Goal: Task Accomplishment & Management: Manage account settings

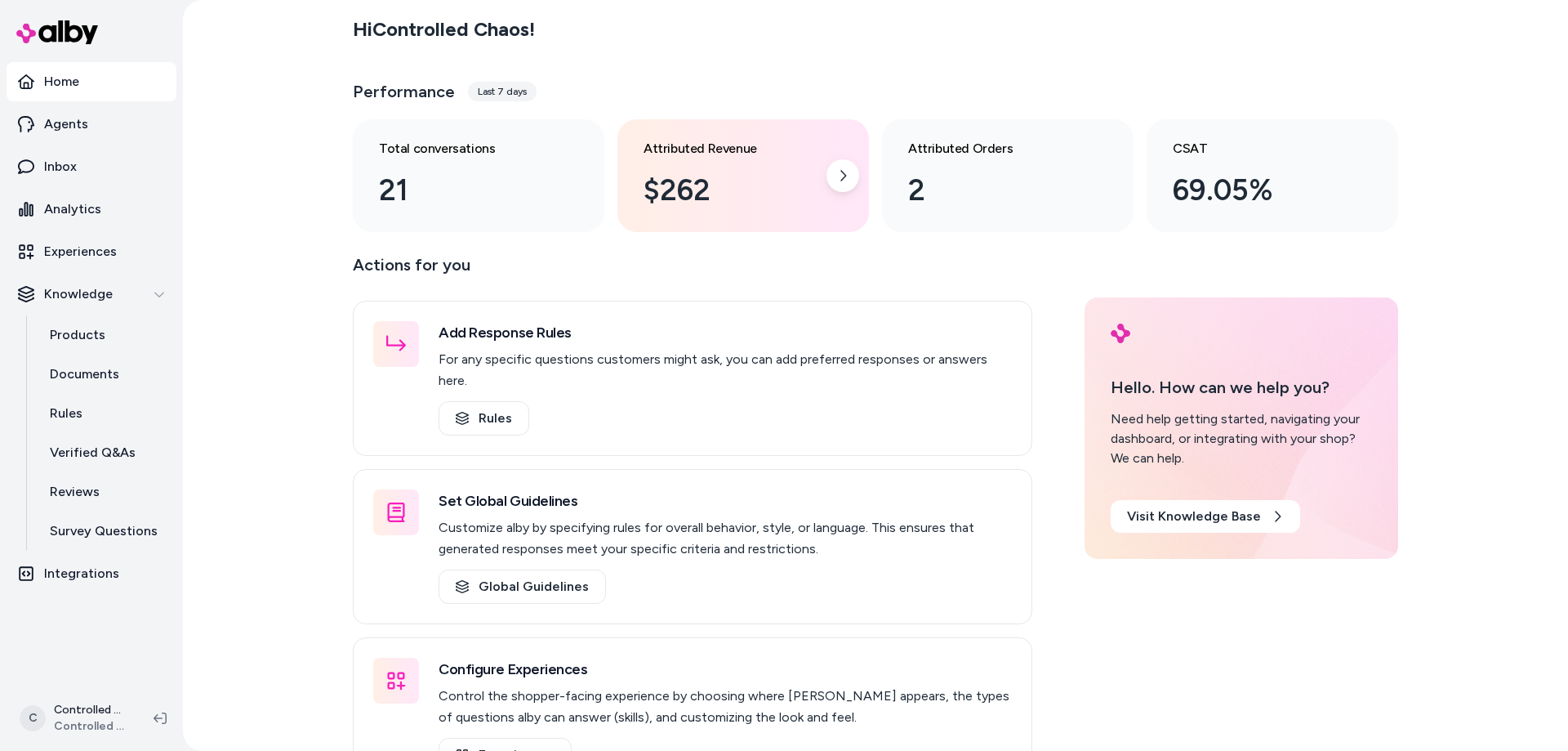
click at [667, 185] on div "$262" at bounding box center [731, 190] width 173 height 44
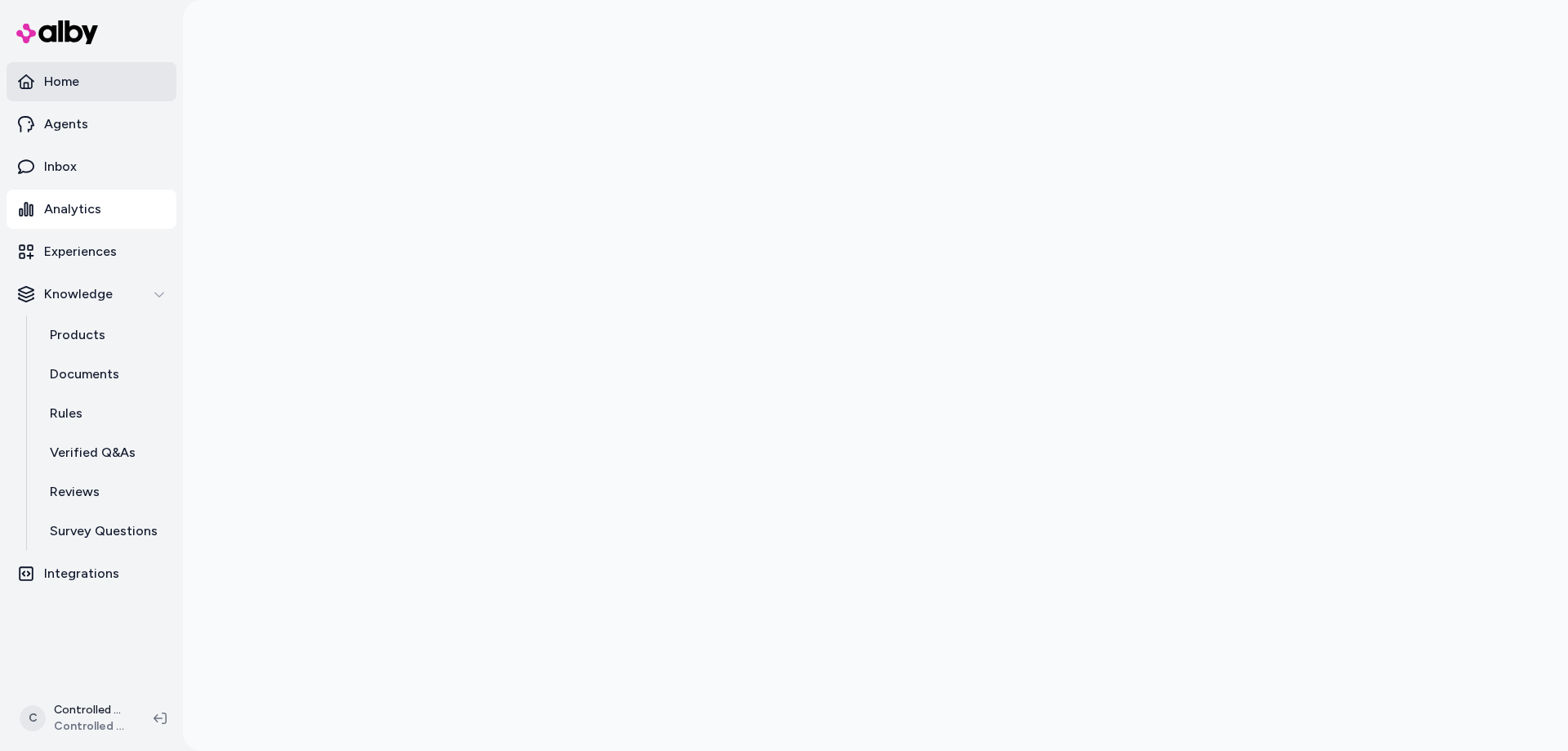
click at [76, 90] on p "Home" at bounding box center [61, 82] width 35 height 20
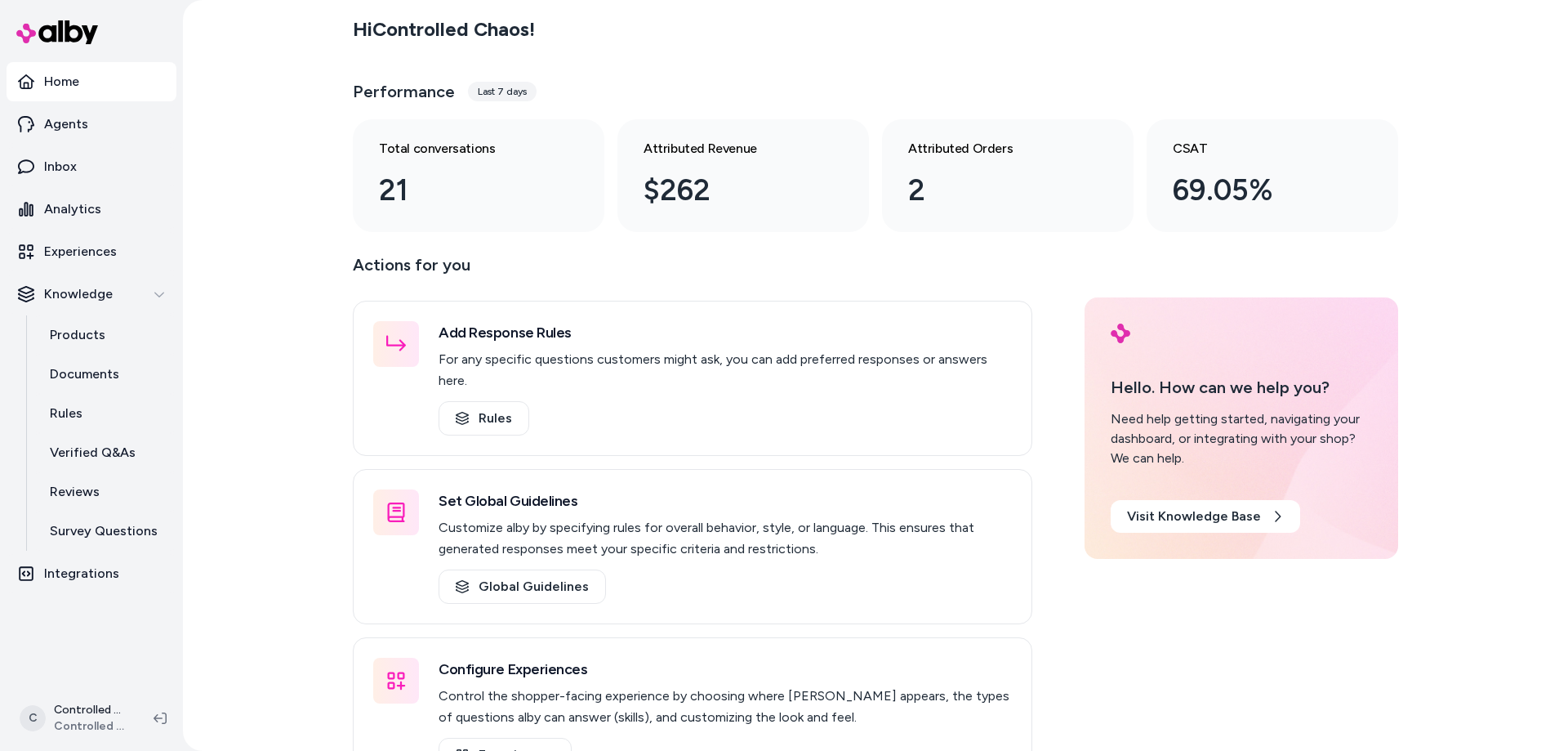
scroll to position [37, 0]
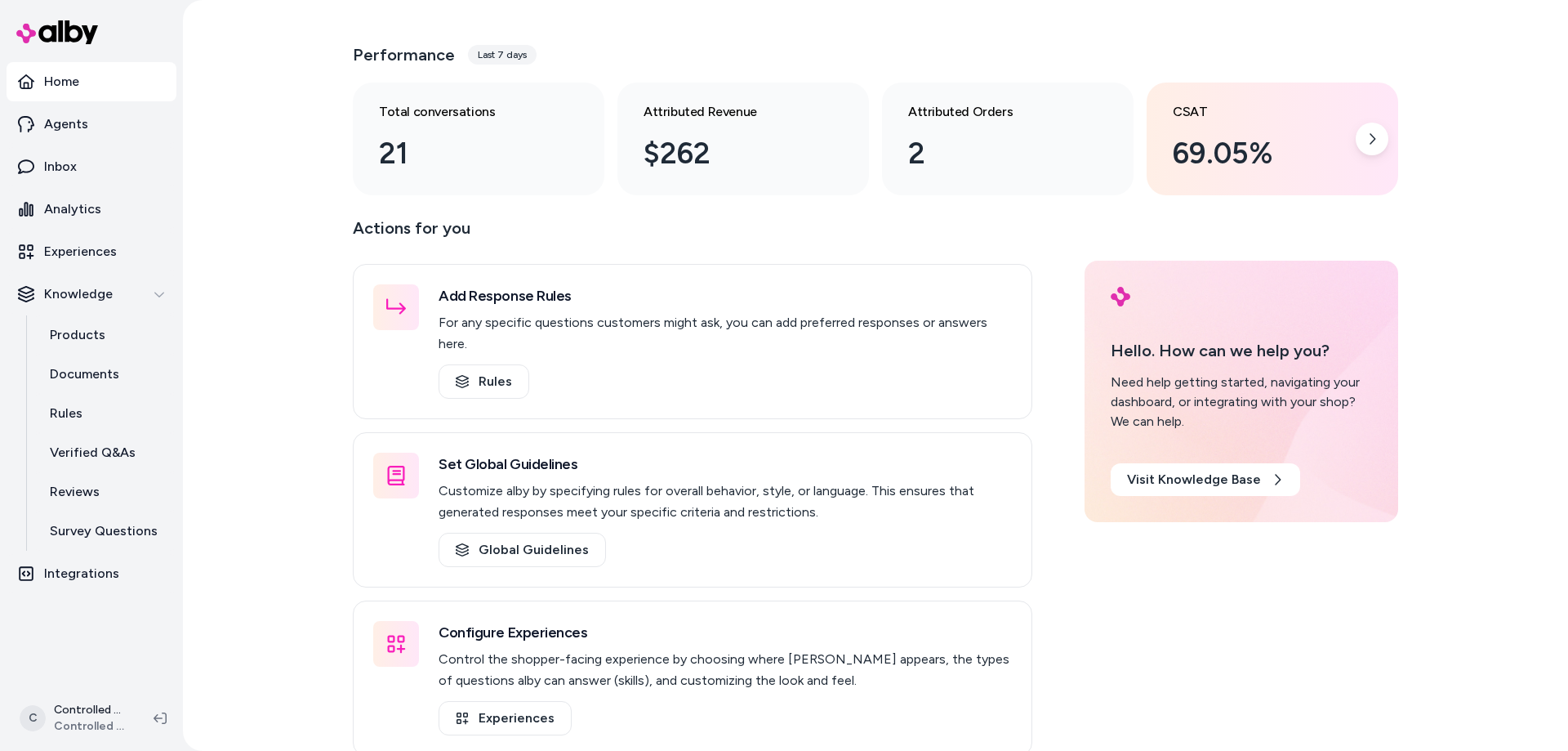
click at [1192, 125] on div "CSAT 69.05%" at bounding box center [1260, 138] width 173 height 73
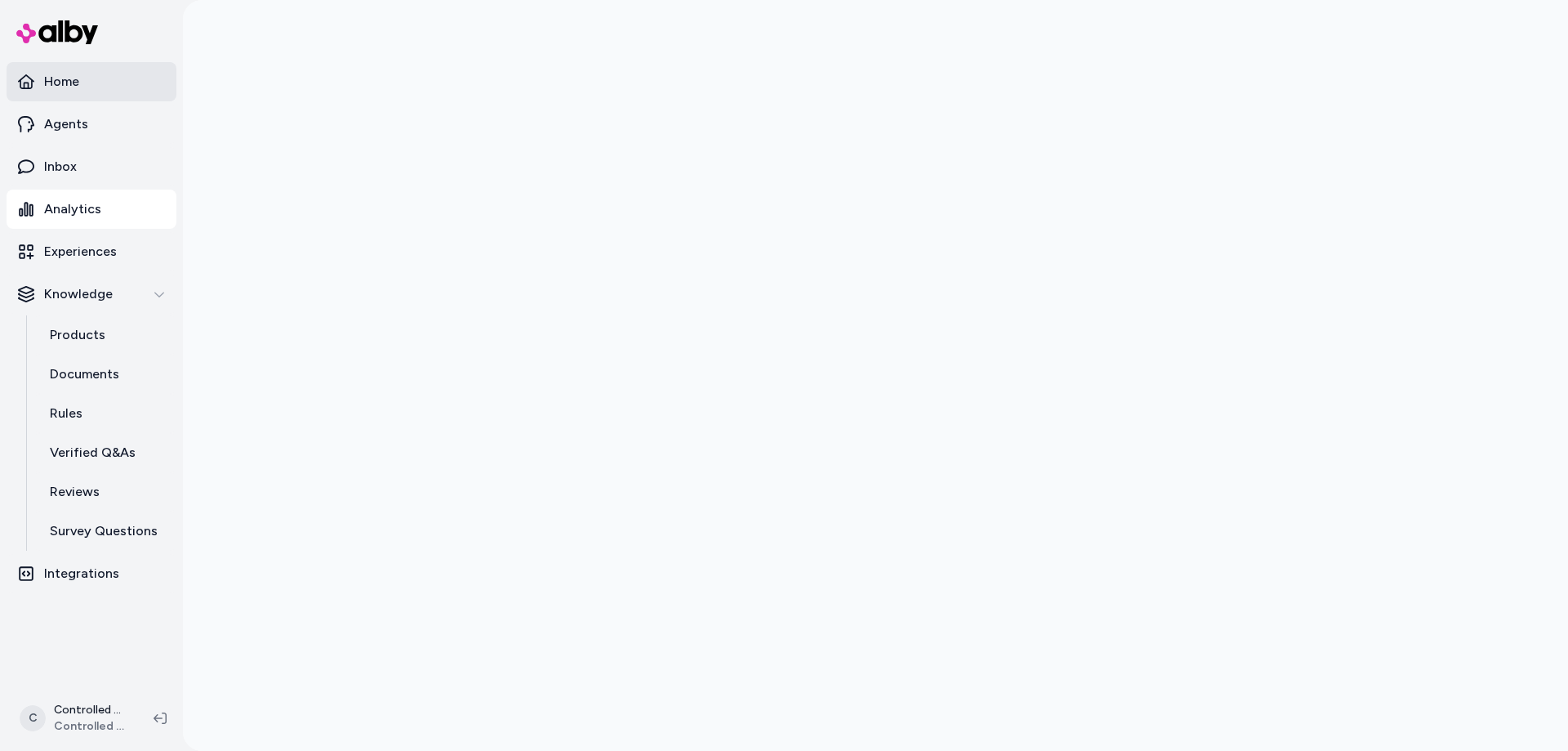
click at [127, 88] on link "Home" at bounding box center [91, 81] width 170 height 39
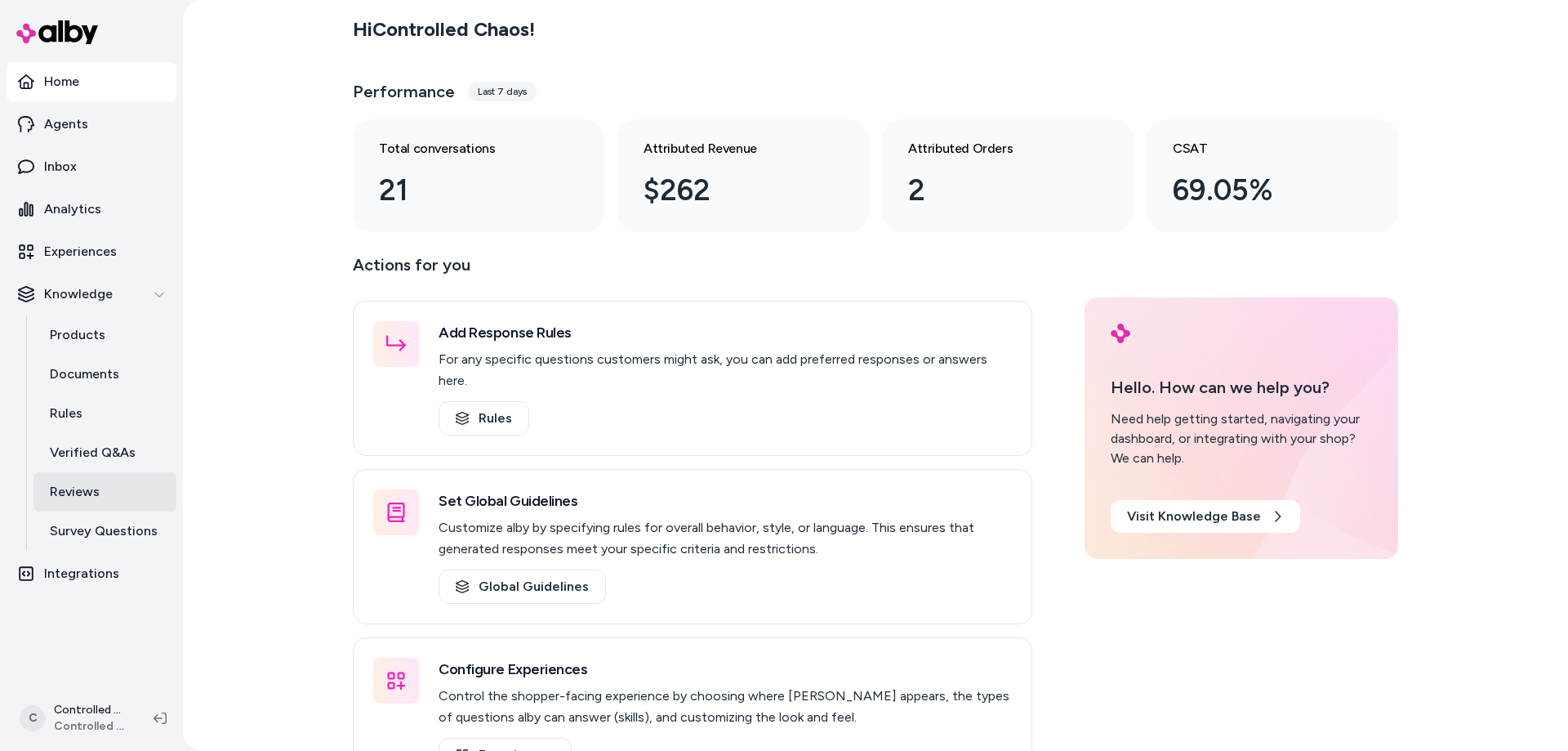
click at [99, 500] on link "Reviews" at bounding box center [105, 491] width 143 height 39
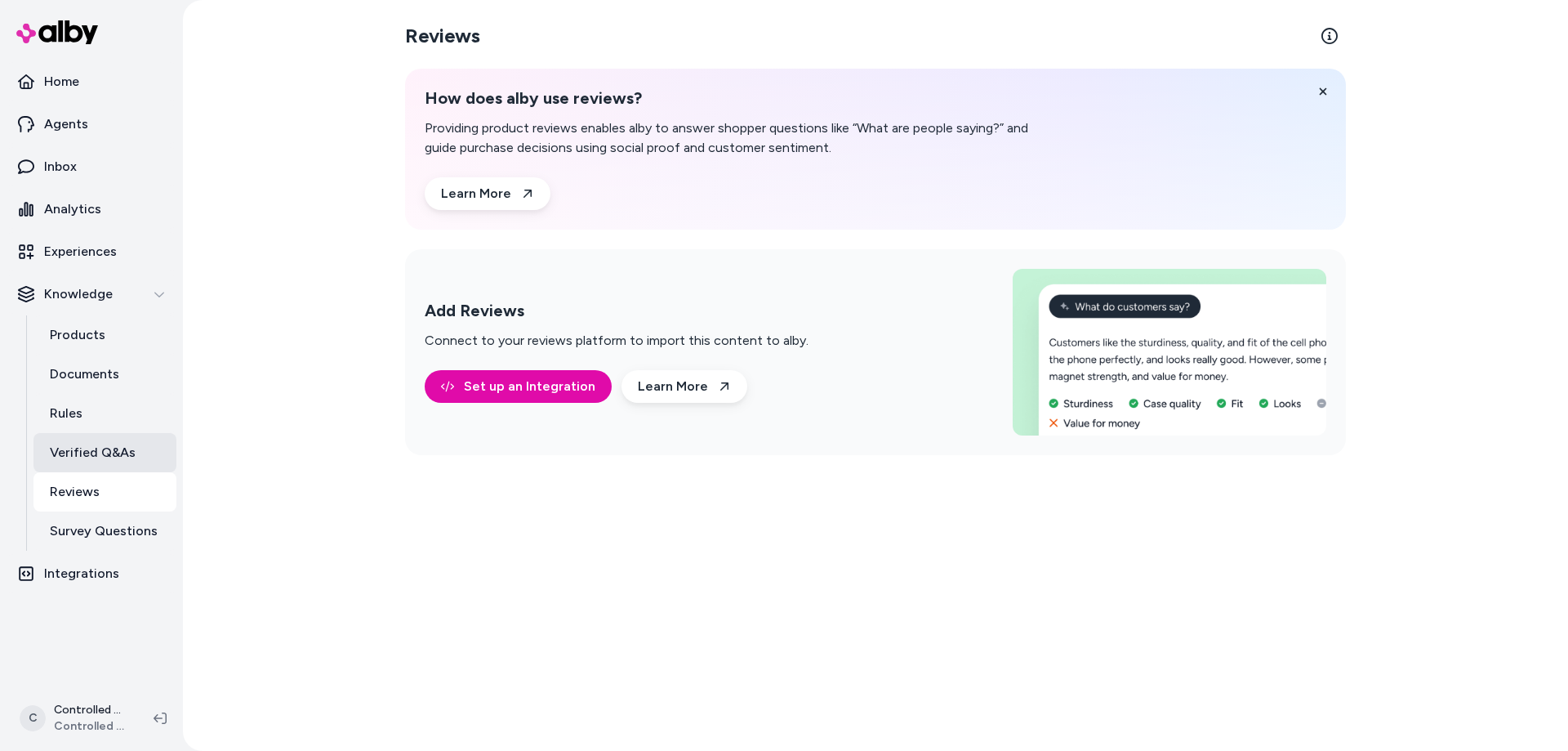
click at [89, 459] on p "Verified Q&As" at bounding box center [92, 452] width 86 height 20
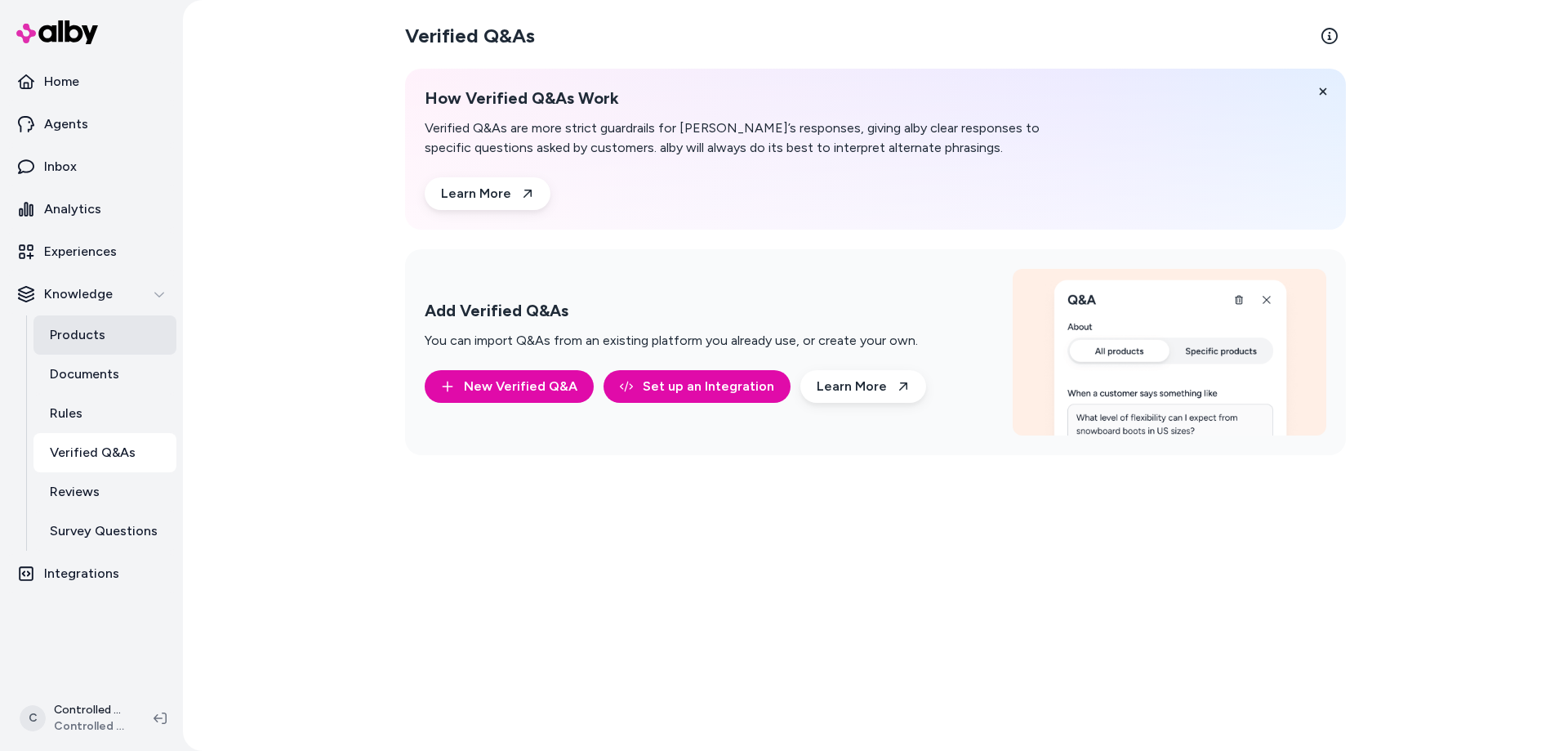
click at [107, 346] on link "Products" at bounding box center [105, 334] width 143 height 39
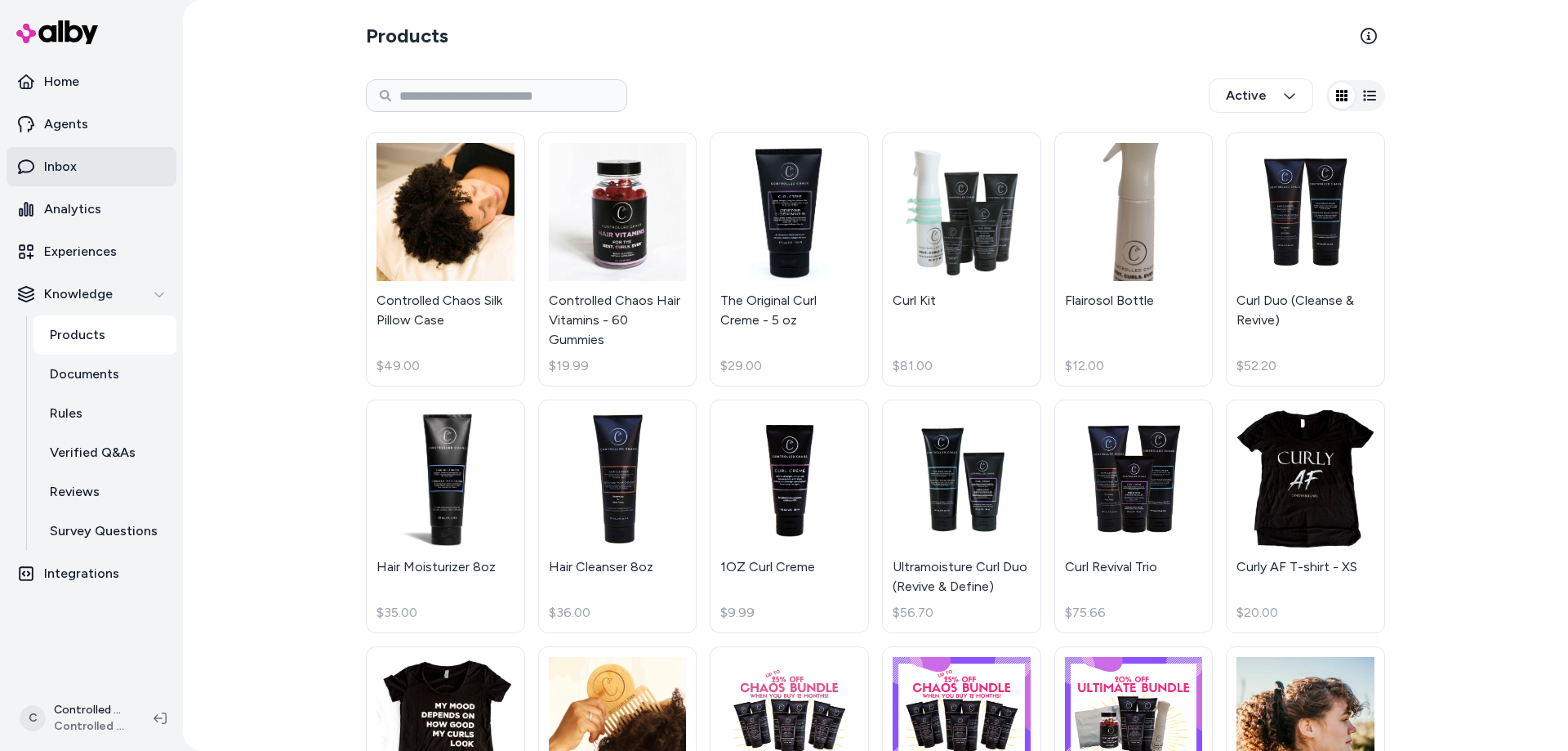
click at [70, 181] on link "Inbox" at bounding box center [91, 167] width 170 height 39
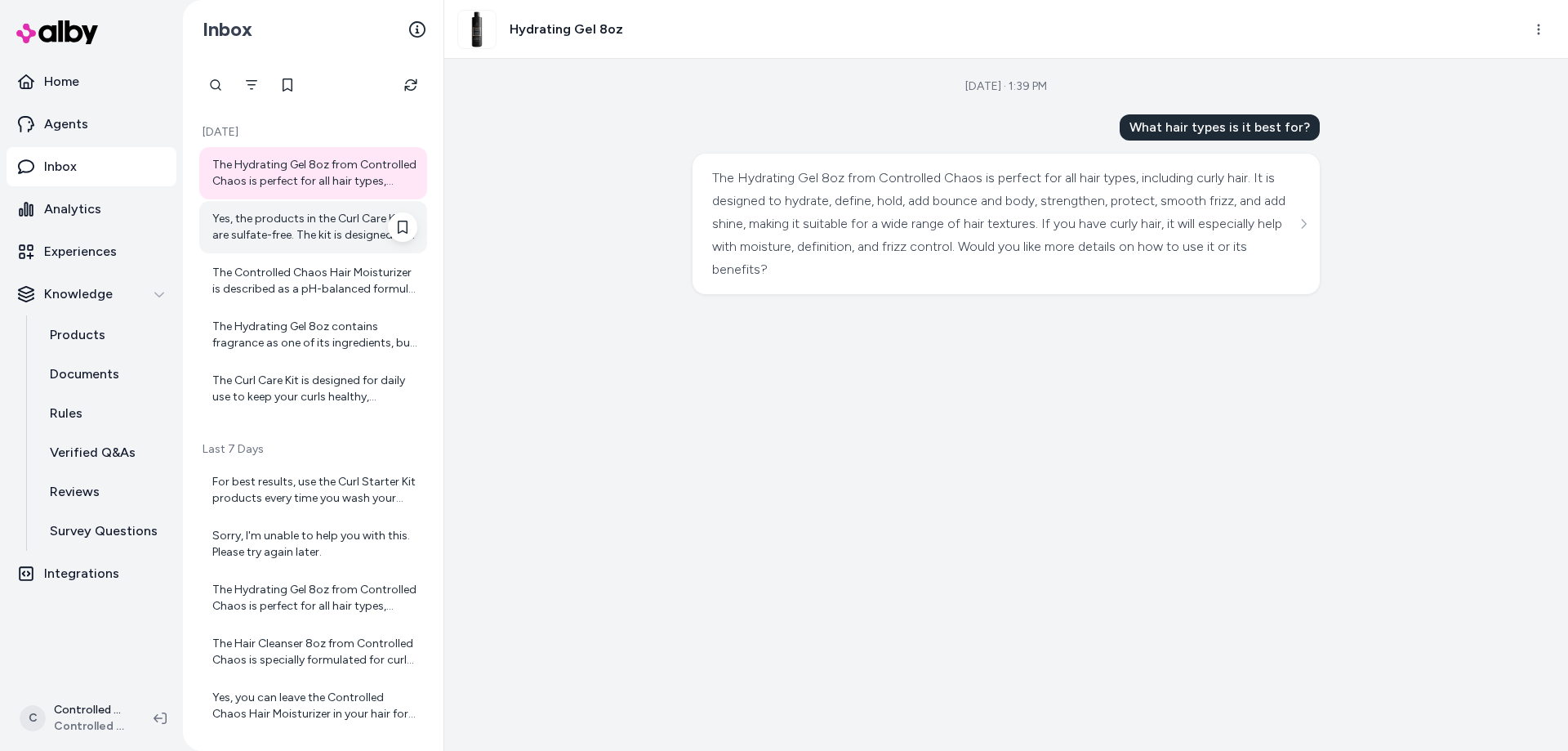
click at [277, 240] on div "Yes, the products in the Curl Care Kit are sulfate-free. The kit is designed to…" at bounding box center [314, 227] width 205 height 32
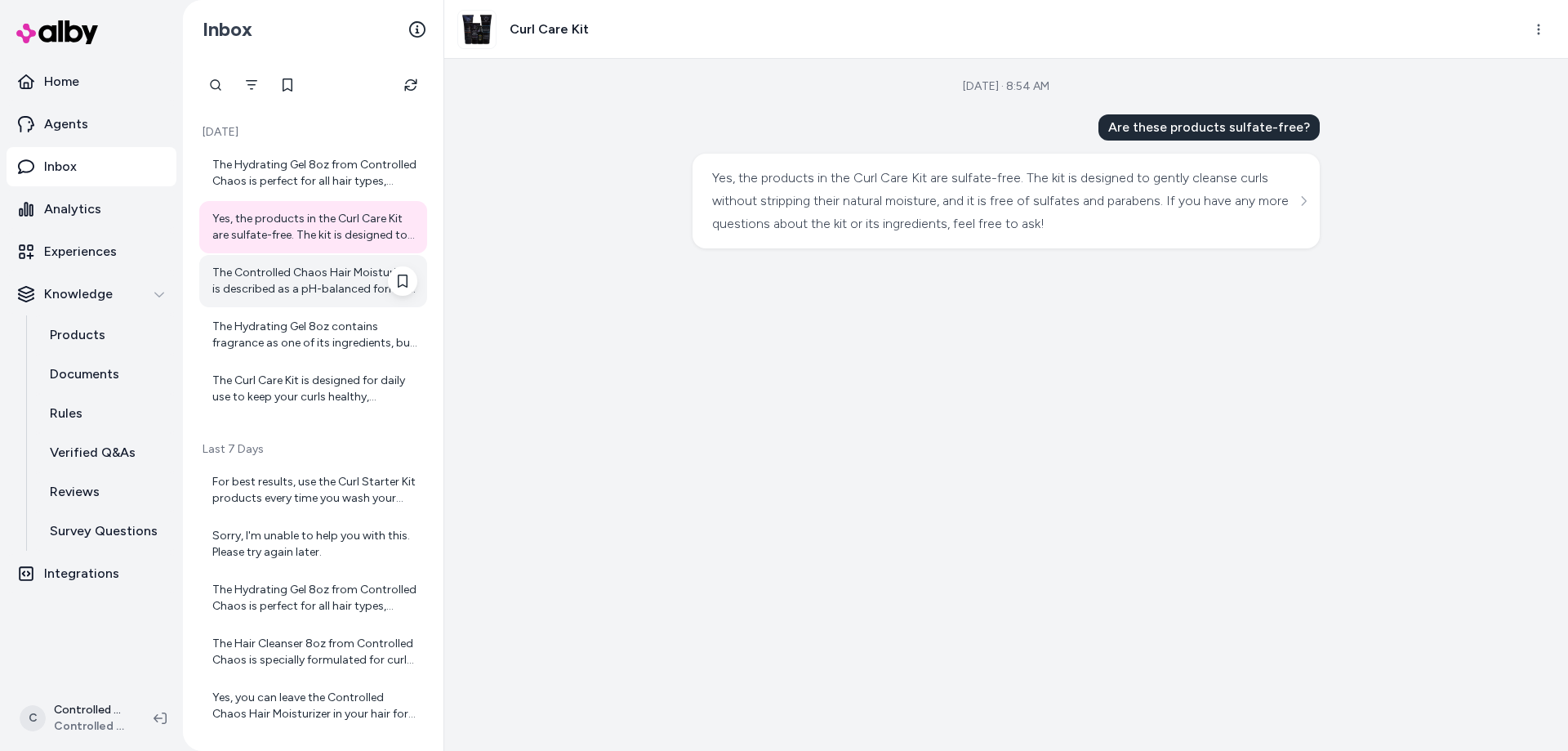
click at [271, 267] on div "The Controlled Chaos Hair Moisturizer is described as a pH-balanced formula, bu…" at bounding box center [314, 281] width 205 height 32
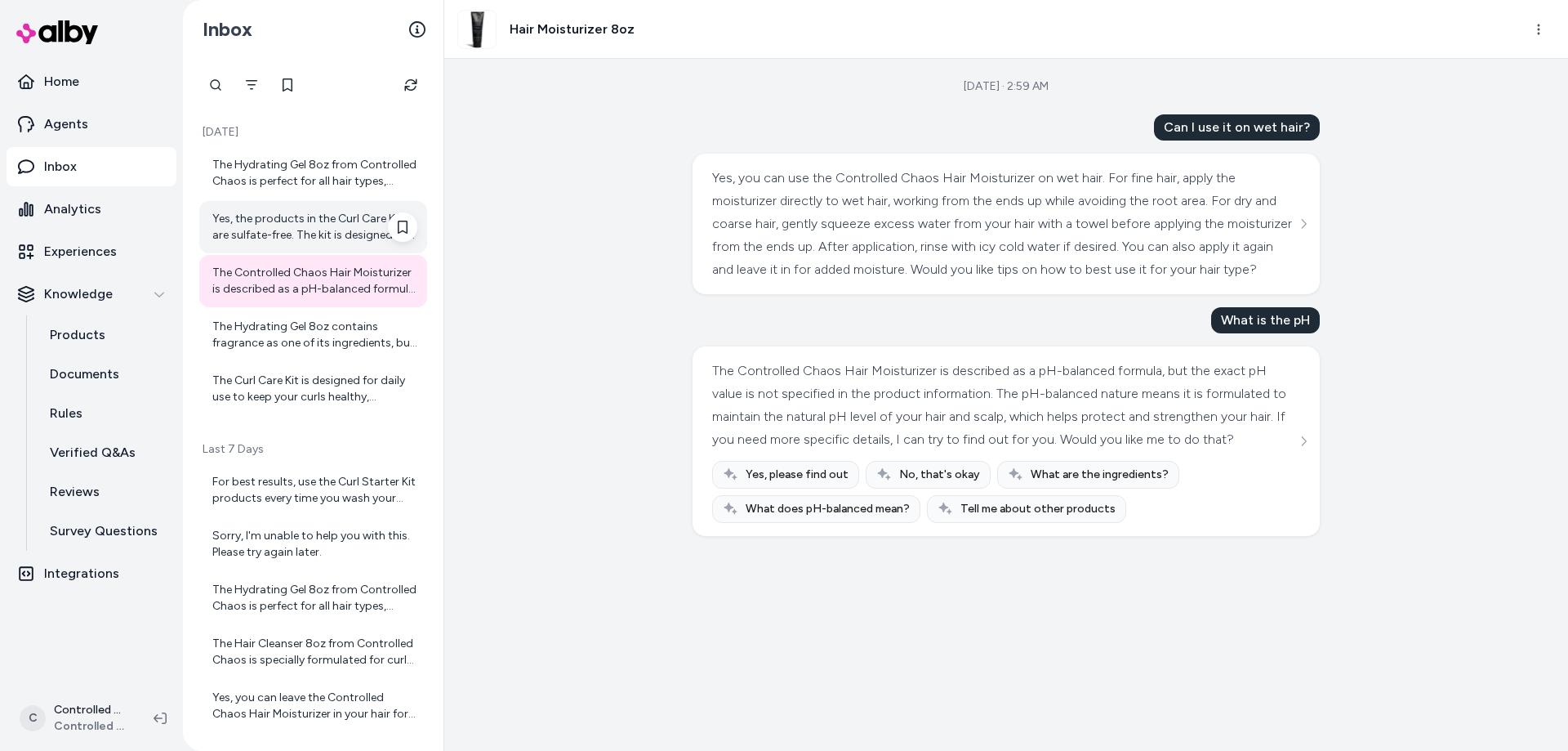
click at [292, 233] on div "Yes, the products in the Curl Care Kit are sulfate-free. The kit is designed to…" at bounding box center [314, 227] width 205 height 32
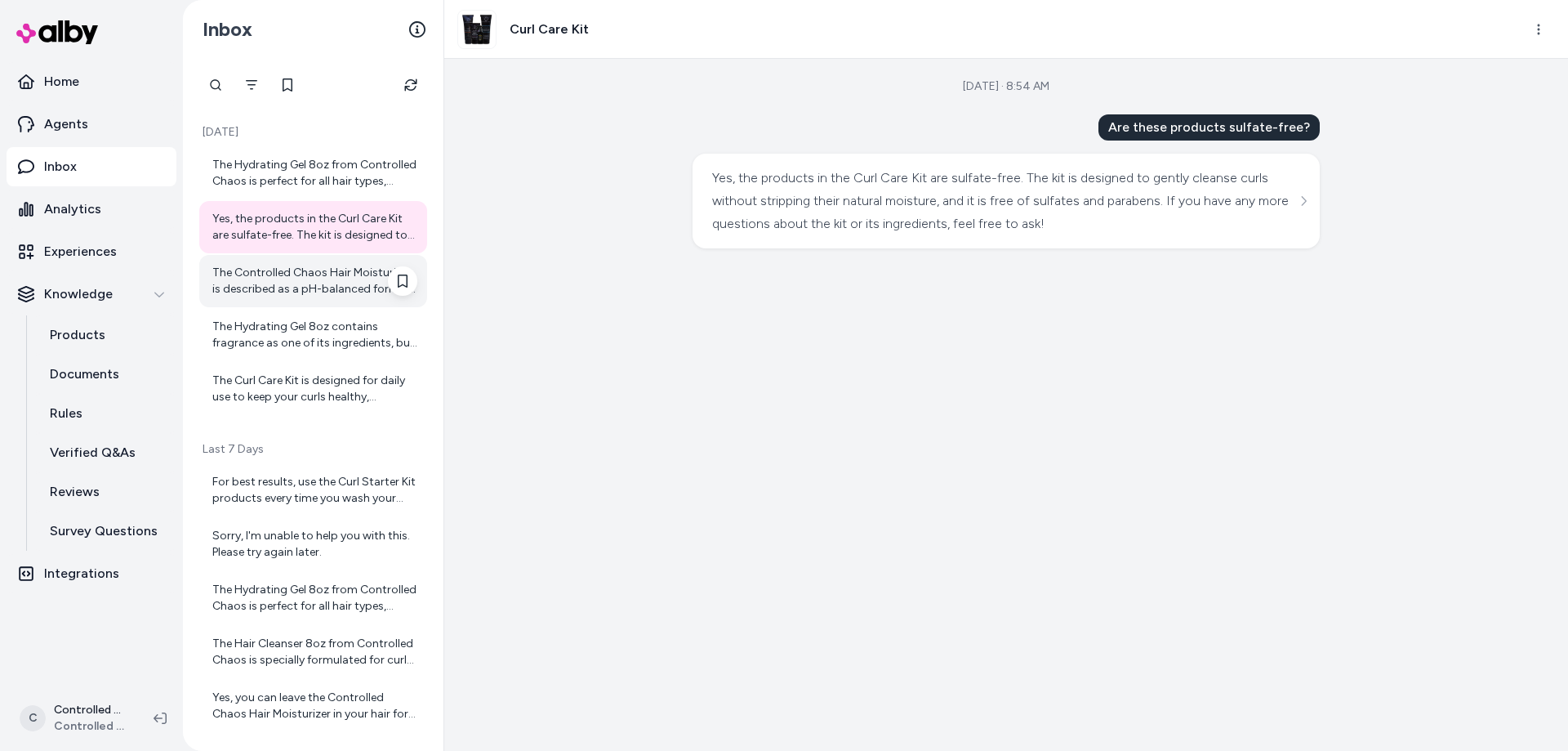
click at [280, 295] on div "The Controlled Chaos Hair Moisturizer is described as a pH-balanced formula, bu…" at bounding box center [314, 281] width 205 height 32
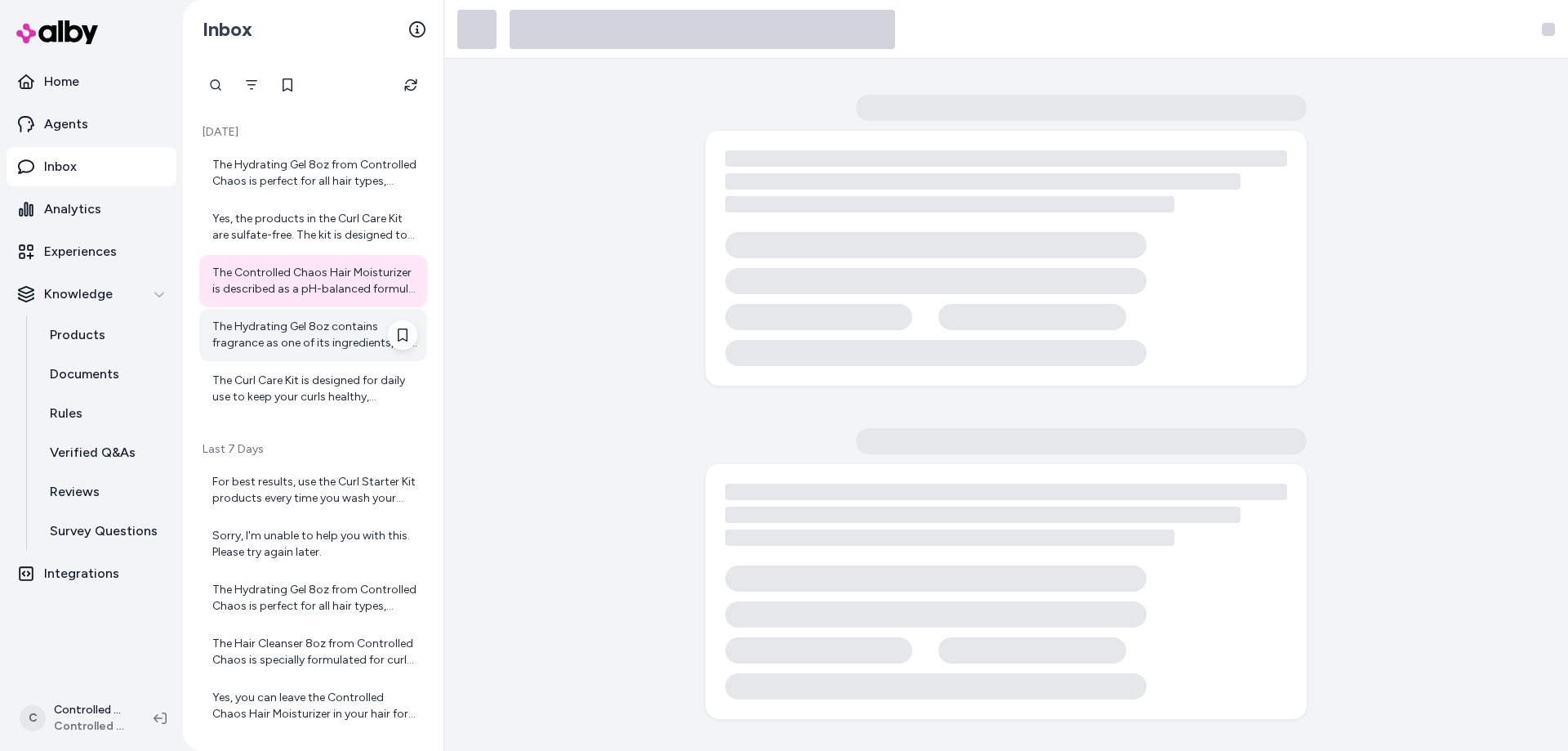
click at [274, 347] on div "The Hydrating Gel 8oz contains fragrance as one of its ingredients, but the spe…" at bounding box center [314, 335] width 205 height 32
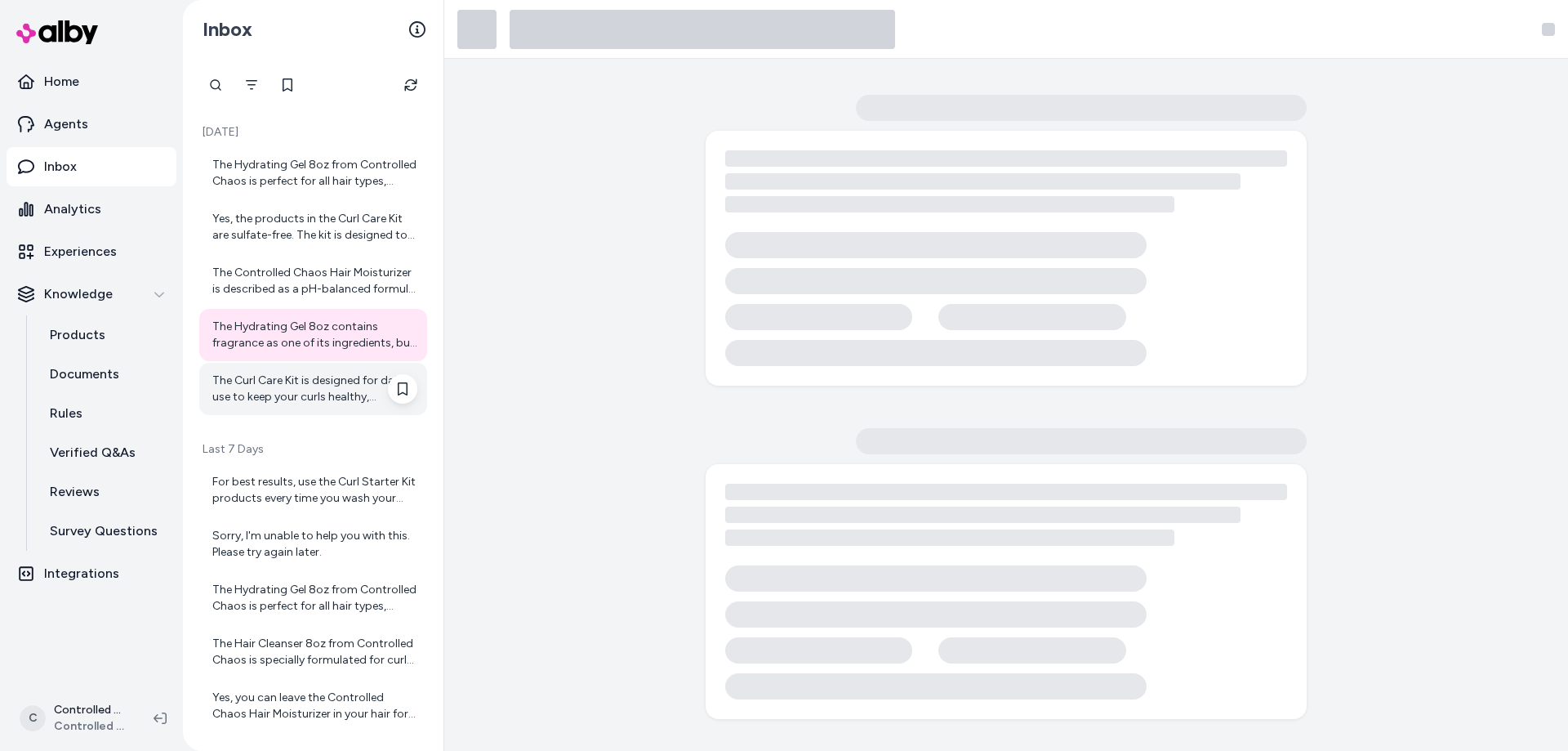
click at [274, 403] on div "The Curl Care Kit is designed for daily use to keep your curls healthy, hydrate…" at bounding box center [314, 388] width 205 height 32
